Goal: Transaction & Acquisition: Download file/media

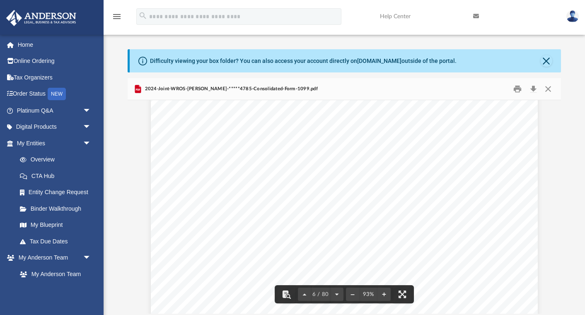
scroll to position [1316, 0]
drag, startPoint x: 558, startPoint y: 115, endPoint x: 378, endPoint y: 134, distance: 180.7
click at [553, 93] on div "2024-Joint-WROS-[PERSON_NAME]-*****4785-Consolidated-Form-1099.pdf Form 1099-DI…" at bounding box center [344, 196] width 433 height 236
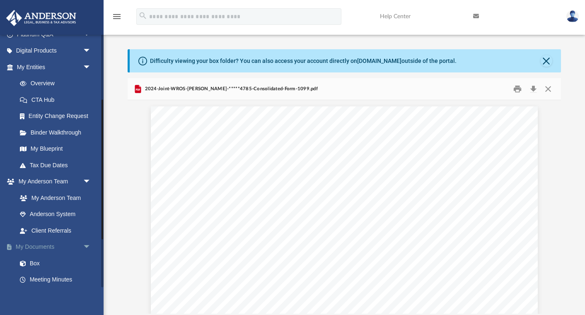
scroll to position [154, 0]
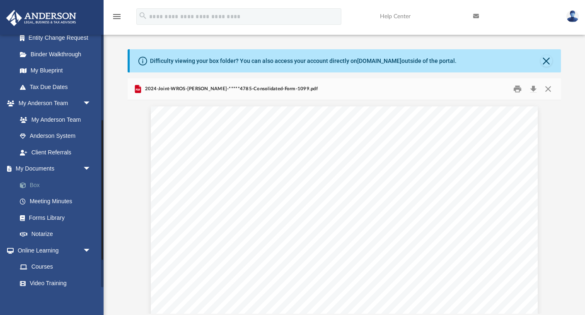
click at [32, 181] on link "Box" at bounding box center [58, 185] width 92 height 17
click at [548, 59] on button "Close" at bounding box center [546, 61] width 12 height 12
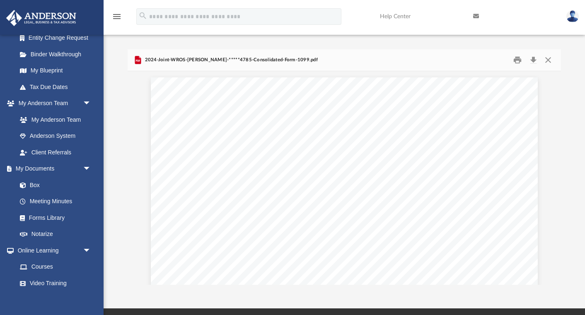
click at [171, 60] on span "2024-Joint-WROS-[PERSON_NAME]-*****4785-Consolidated-Form-1099.pdf" at bounding box center [230, 59] width 175 height 7
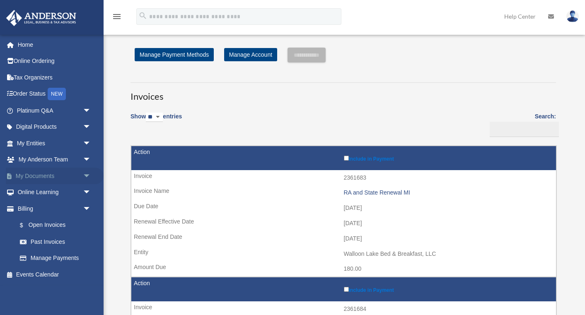
click at [38, 176] on link "My Documents arrow_drop_down" at bounding box center [55, 176] width 98 height 17
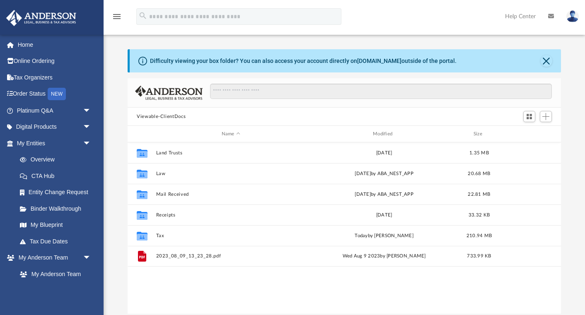
scroll to position [0, 0]
click at [546, 59] on button "Close" at bounding box center [546, 61] width 12 height 12
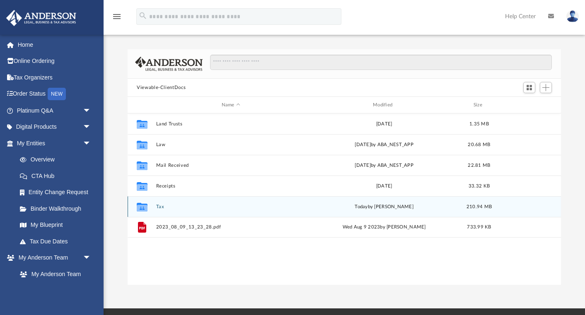
click at [157, 207] on button "Tax" at bounding box center [230, 206] width 149 height 5
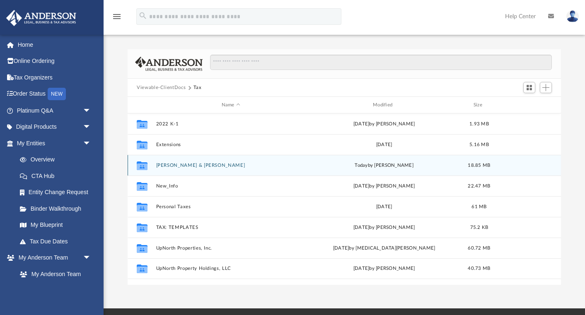
click at [165, 166] on button "Kinney, Mark & Leslie" at bounding box center [230, 165] width 149 height 5
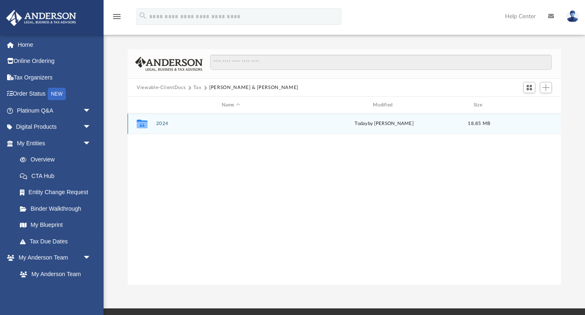
click at [162, 123] on button "2024" at bounding box center [230, 123] width 149 height 5
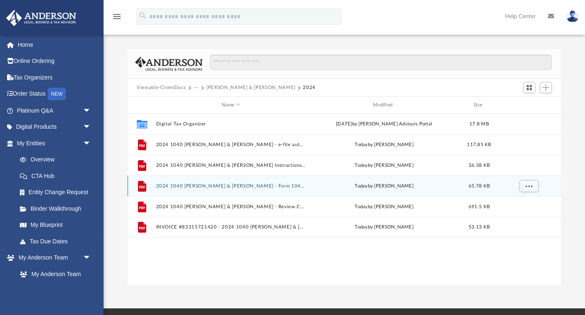
click at [174, 186] on button "2024 1040 [PERSON_NAME] & [PERSON_NAME] - Form 1040-V Payment Voucher.pdf" at bounding box center [230, 185] width 149 height 5
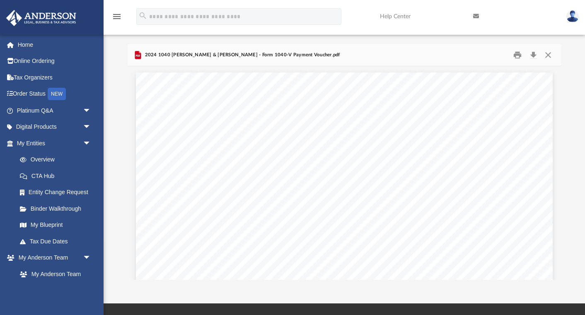
scroll to position [10, 0]
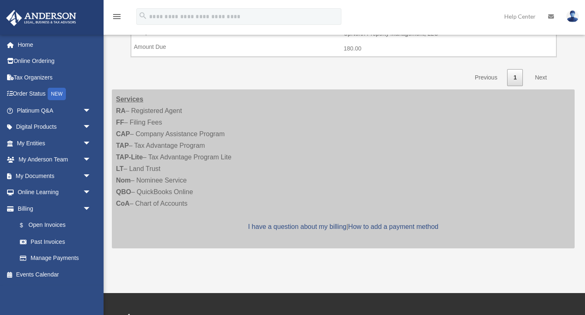
scroll to position [352, 0]
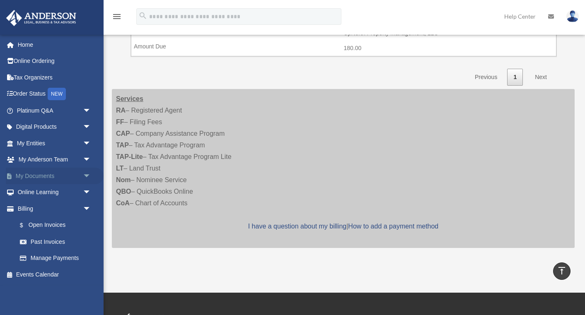
click at [86, 173] on span "arrow_drop_down" at bounding box center [91, 176] width 17 height 17
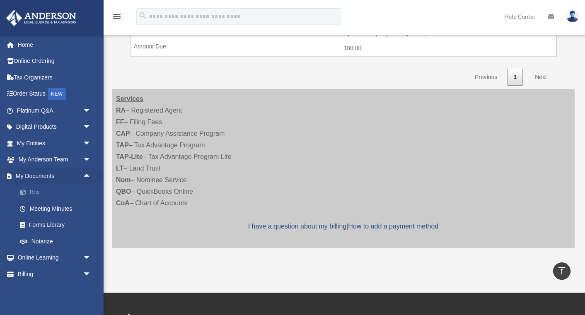
click at [30, 192] on link "Box" at bounding box center [58, 192] width 92 height 17
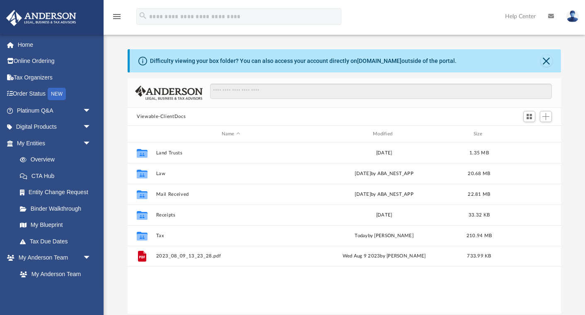
scroll to position [0, 0]
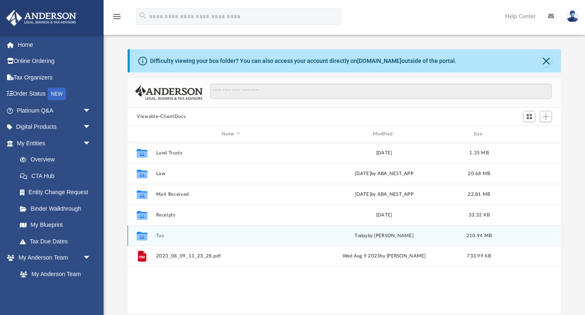
click at [158, 236] on button "Tax" at bounding box center [230, 235] width 149 height 5
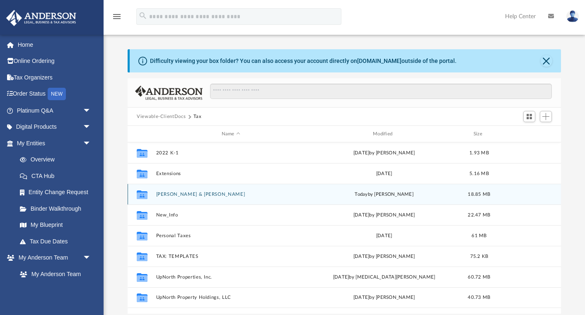
click at [170, 197] on button "[PERSON_NAME] & [PERSON_NAME]" at bounding box center [230, 194] width 149 height 5
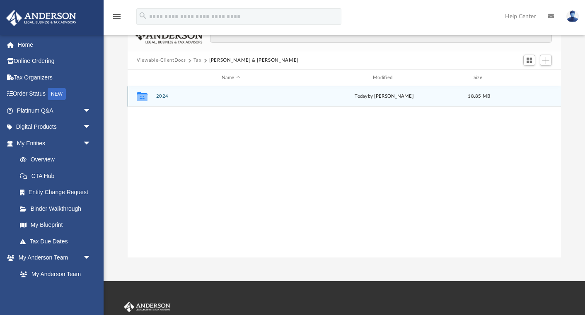
scroll to position [84, 0]
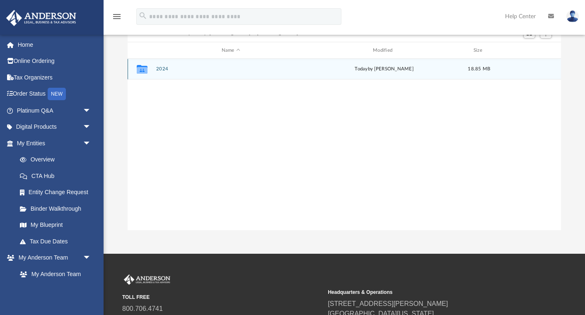
click at [160, 67] on button "2024" at bounding box center [230, 68] width 149 height 5
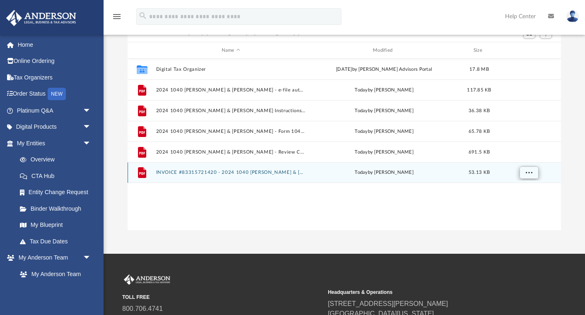
click at [529, 170] on span "More options" at bounding box center [528, 172] width 7 height 5
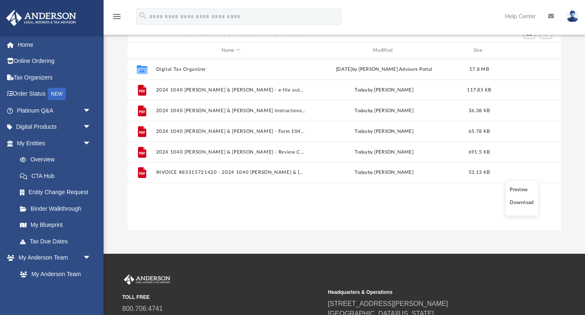
click at [523, 203] on li "Download" at bounding box center [521, 202] width 24 height 9
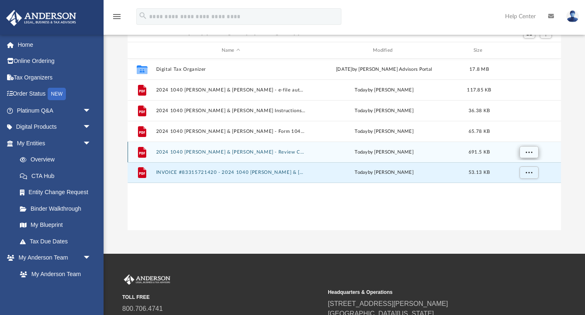
click at [531, 152] on span "More options" at bounding box center [528, 151] width 7 height 5
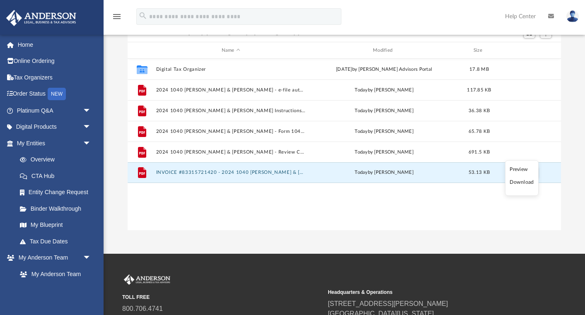
click at [519, 183] on li "Download" at bounding box center [521, 182] width 24 height 9
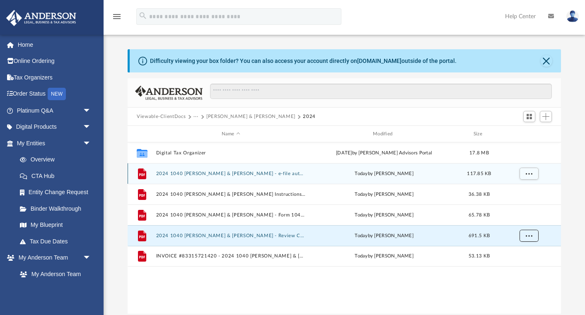
scroll to position [0, 0]
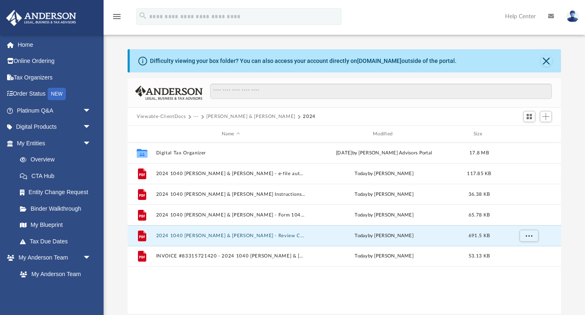
click at [247, 117] on button "Kinney, Mark & Leslie" at bounding box center [250, 116] width 89 height 7
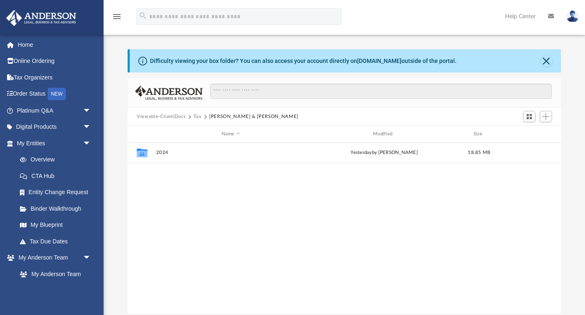
click at [197, 117] on button "Tax" at bounding box center [197, 116] width 8 height 7
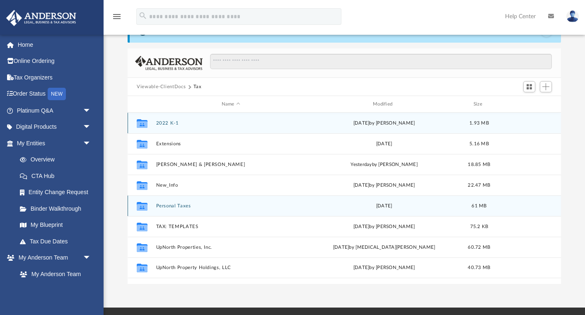
scroll to position [33, 0]
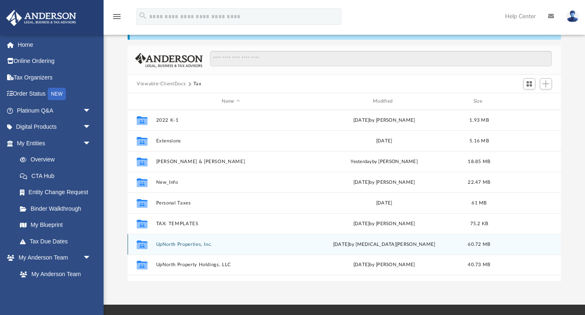
click at [170, 243] on button "UpNorth Properties, Inc." at bounding box center [230, 244] width 149 height 5
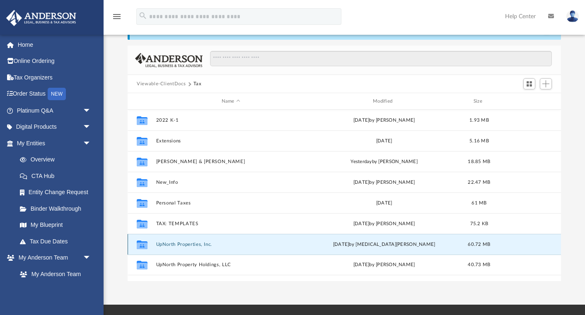
click at [170, 243] on button "UpNorth Properties, Inc." at bounding box center [230, 244] width 149 height 5
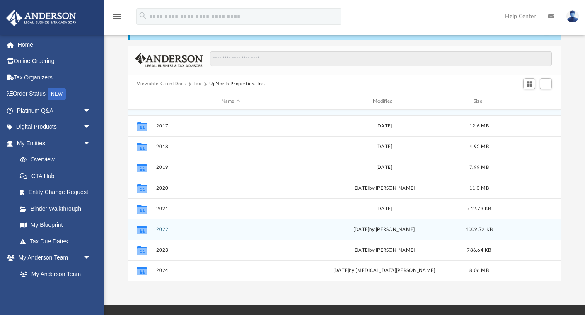
scroll to position [15, 0]
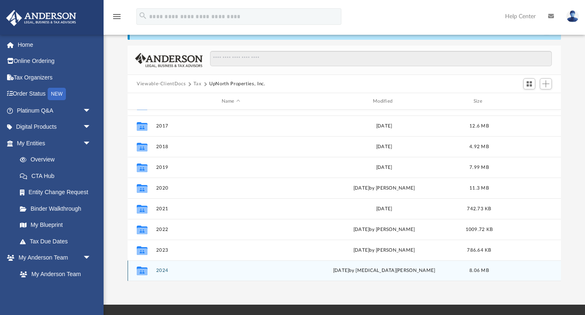
click at [161, 270] on button "2024" at bounding box center [230, 270] width 149 height 5
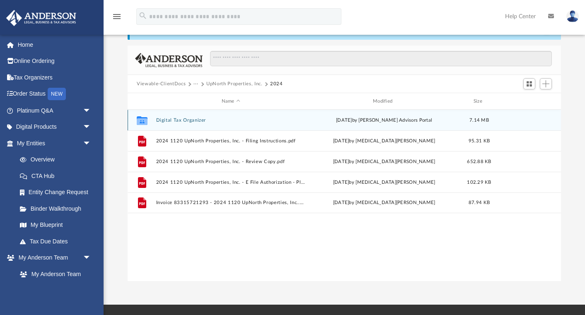
scroll to position [0, 0]
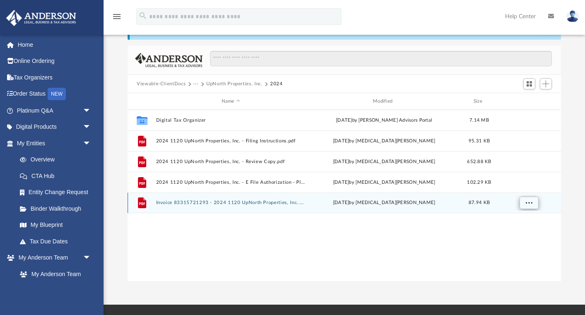
click at [529, 205] on span "More options" at bounding box center [528, 202] width 7 height 5
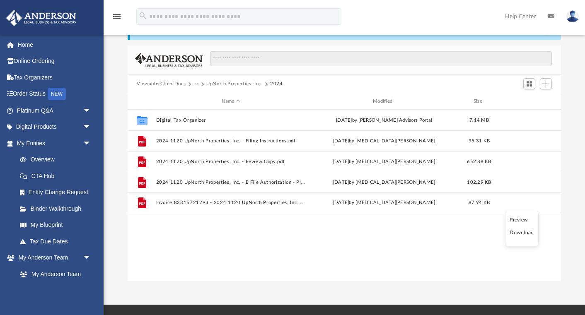
click at [521, 221] on li "Preview" at bounding box center [521, 220] width 24 height 9
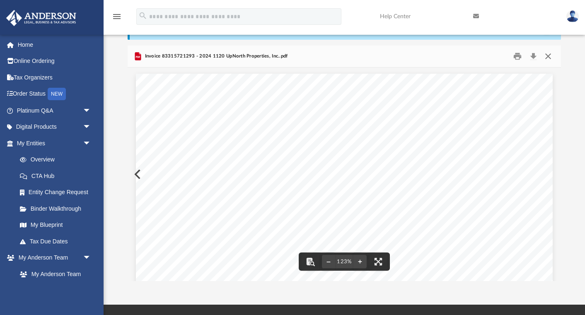
click at [547, 56] on button "Close" at bounding box center [547, 56] width 15 height 13
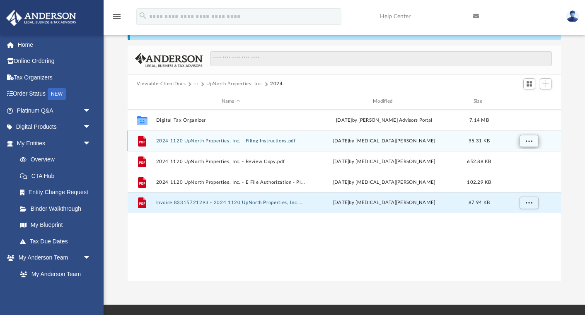
click at [532, 140] on span "More options" at bounding box center [528, 140] width 7 height 5
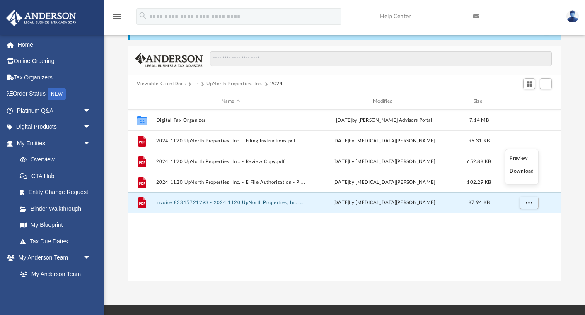
click at [522, 157] on li "Preview" at bounding box center [521, 158] width 24 height 9
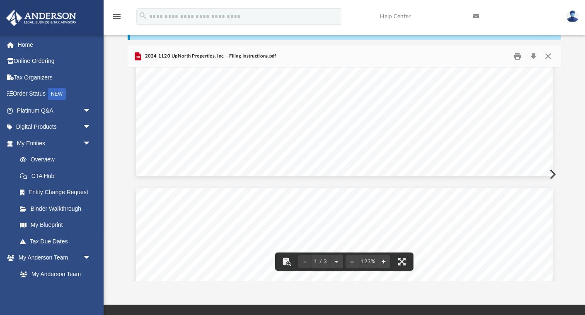
scroll to position [437, 0]
click at [548, 57] on button "Close" at bounding box center [547, 56] width 15 height 13
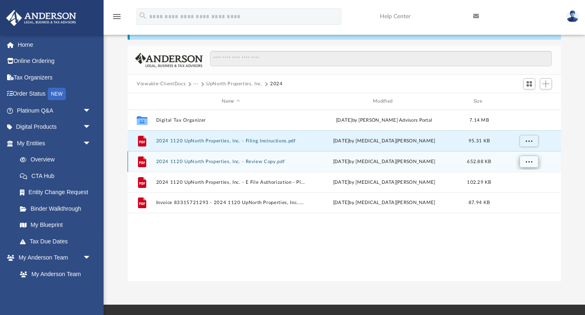
click at [526, 161] on span "More options" at bounding box center [528, 161] width 7 height 5
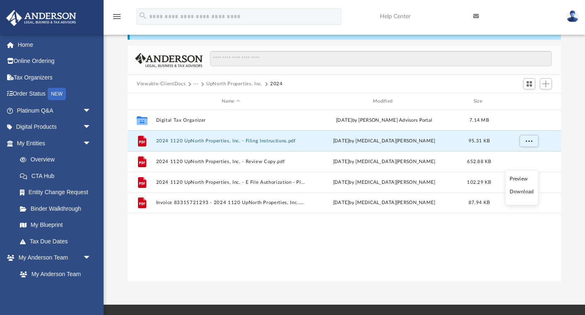
click at [521, 194] on li "Download" at bounding box center [521, 192] width 24 height 9
